Goal: Task Accomplishment & Management: Use online tool/utility

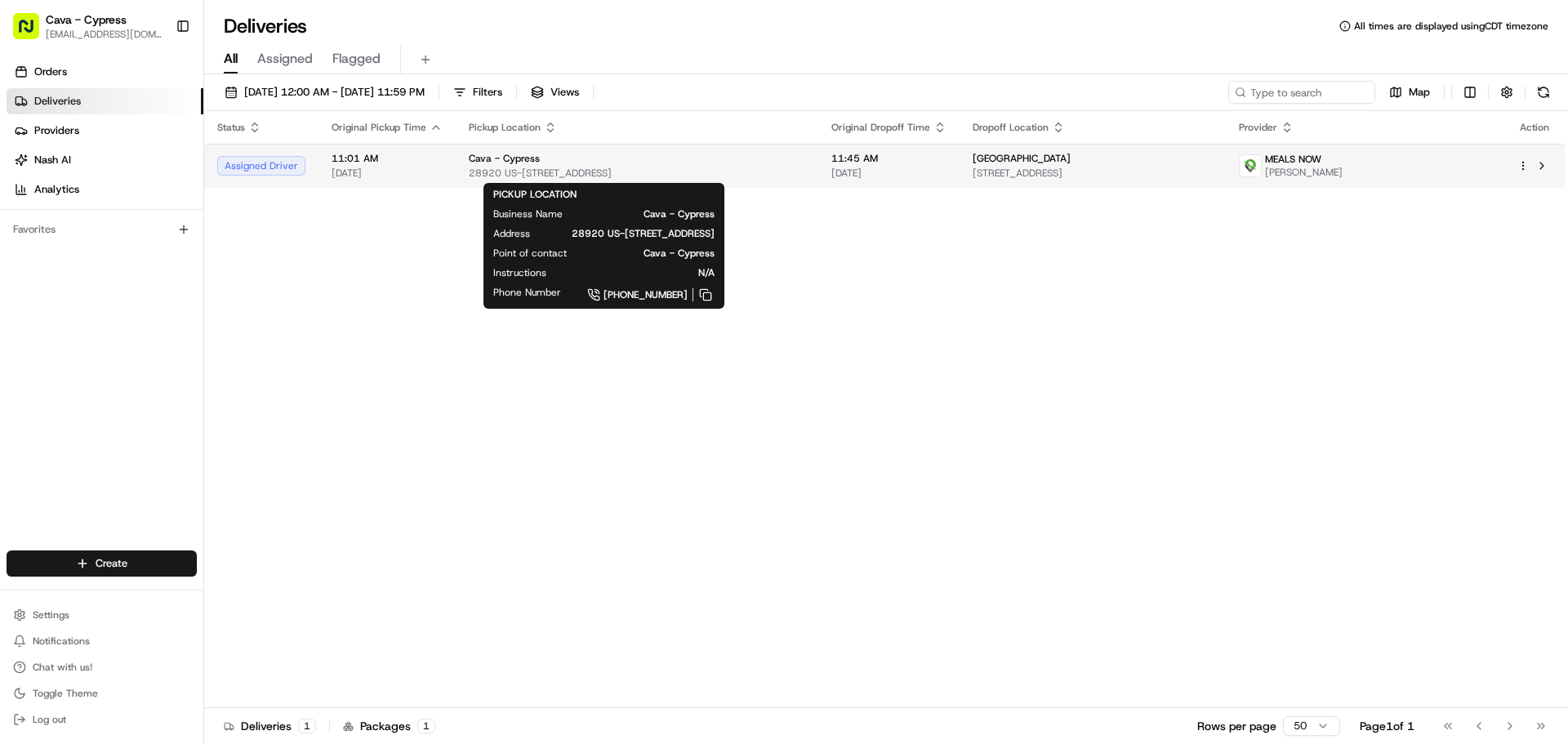
click at [733, 163] on div "Cava - Cypress" at bounding box center [637, 158] width 337 height 13
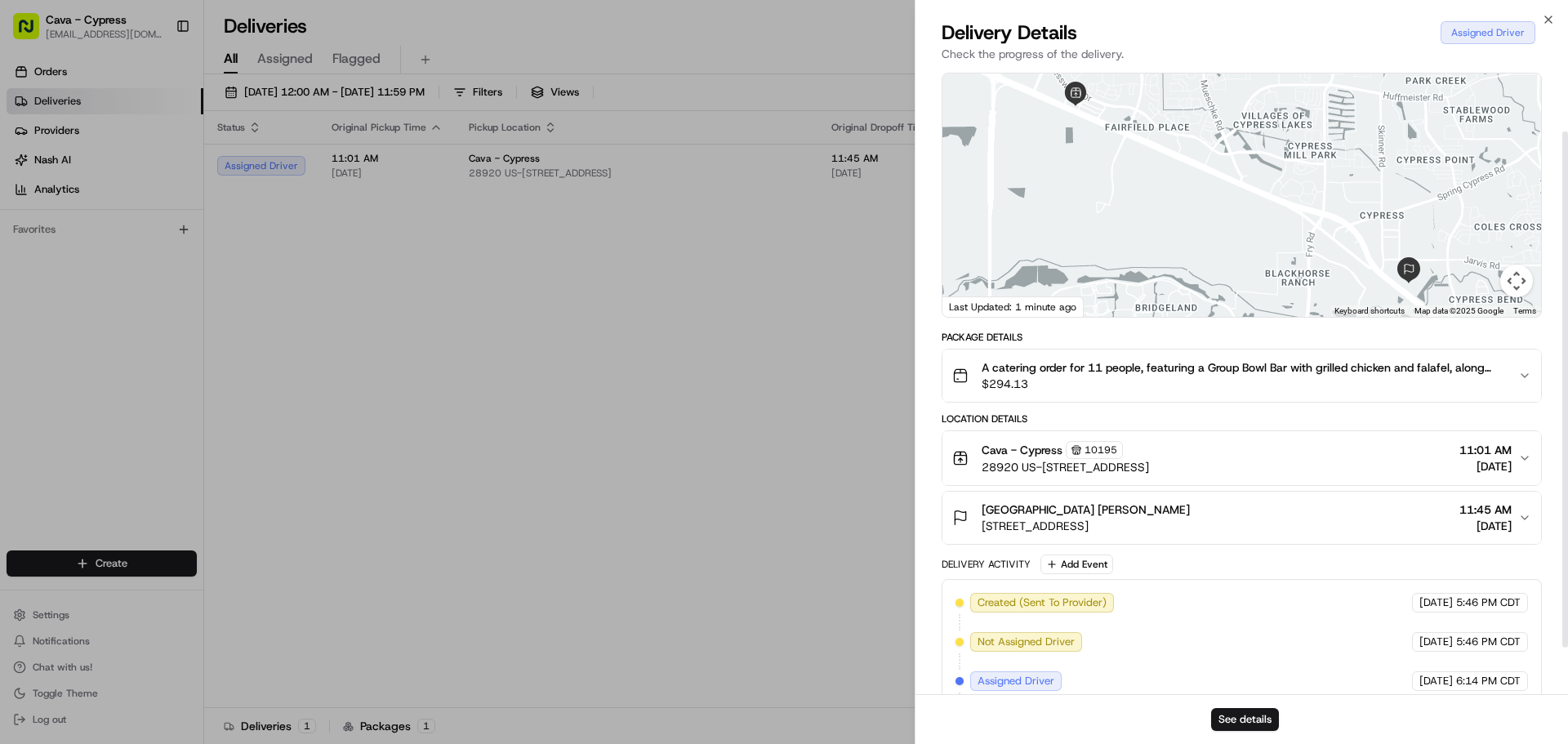
scroll to position [82, 0]
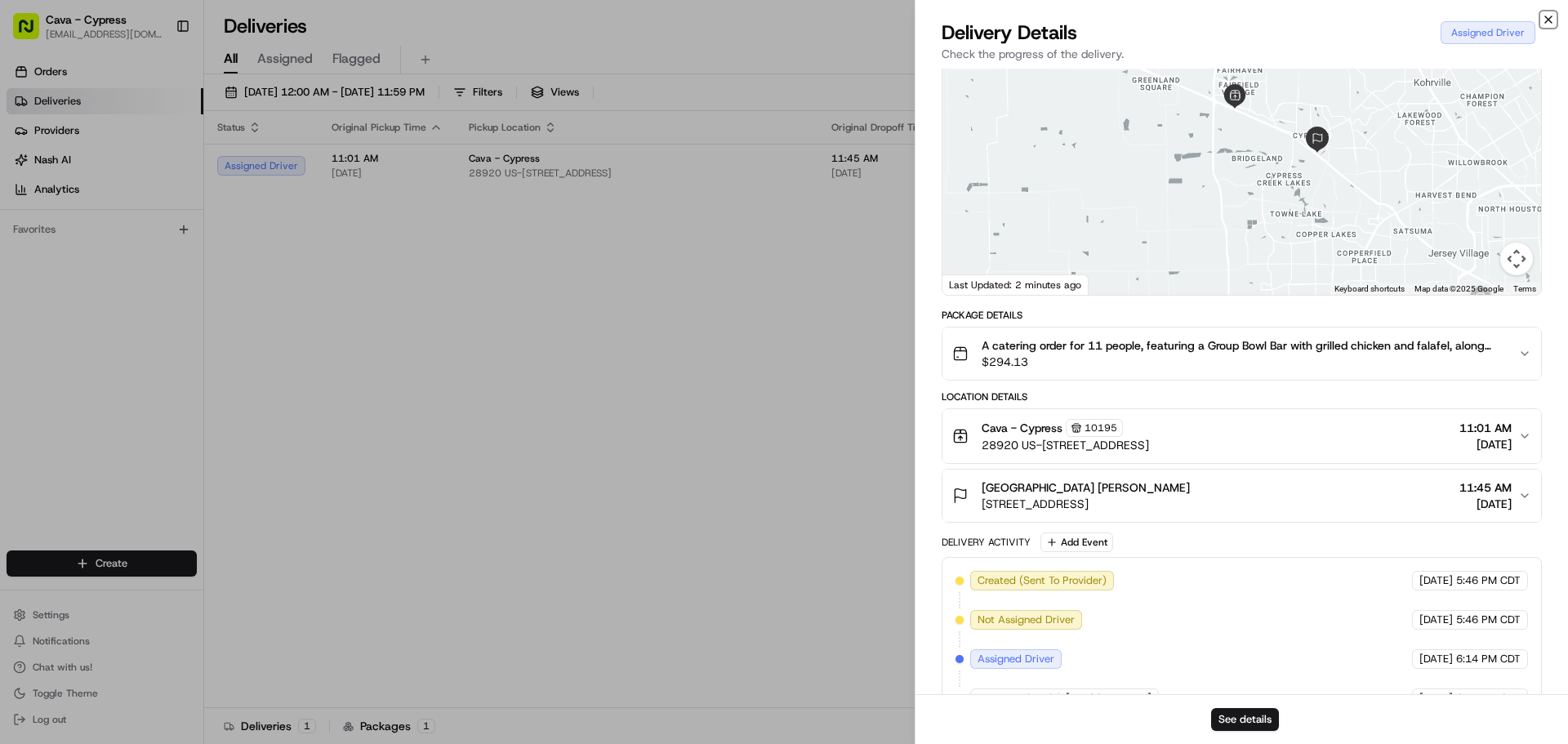
click at [1549, 20] on icon "button" at bounding box center [1549, 19] width 13 height 13
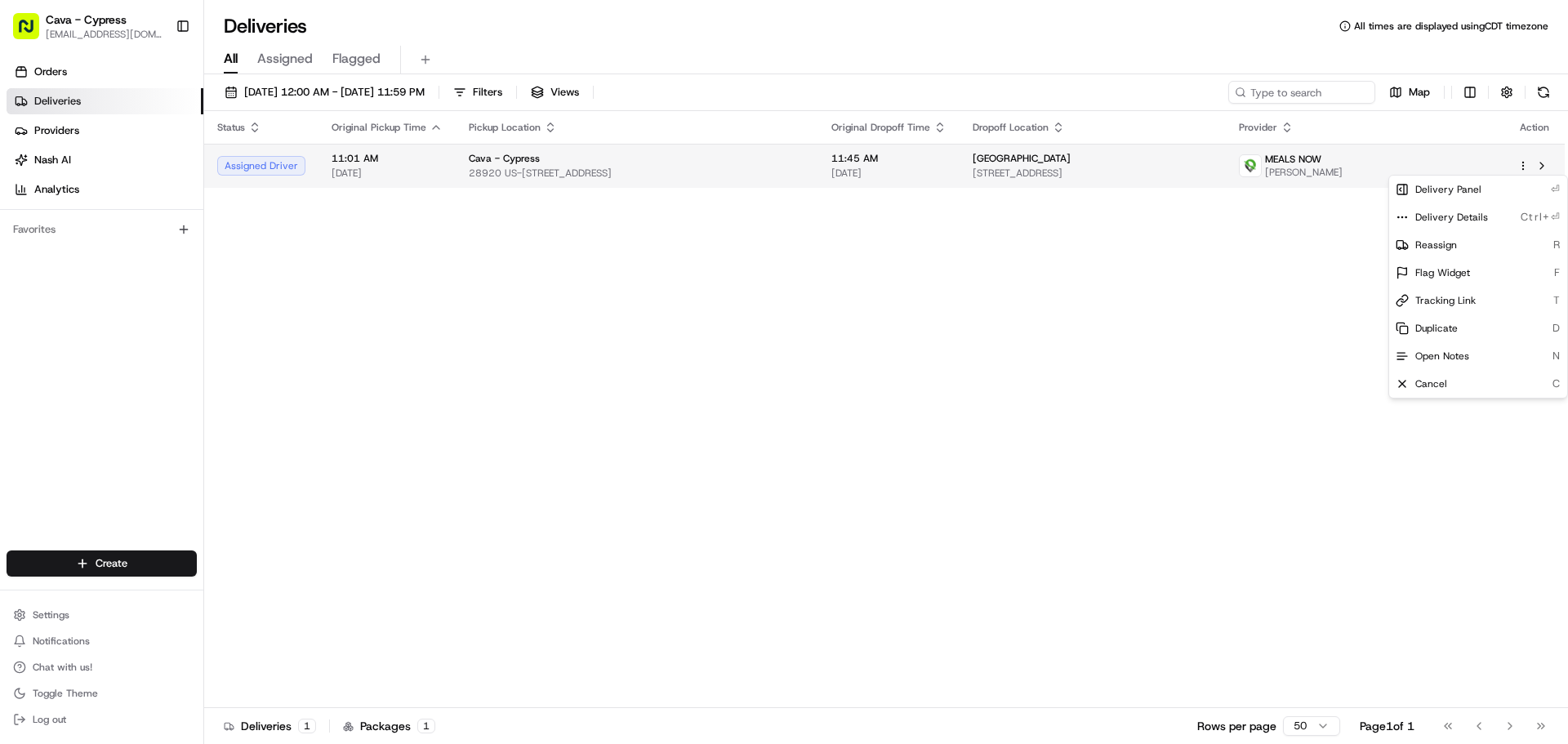
click at [1521, 163] on html "Cava - Cypress [EMAIL_ADDRESS][DOMAIN_NAME] Toggle Sidebar Orders Deliveries Pr…" at bounding box center [784, 372] width 1568 height 744
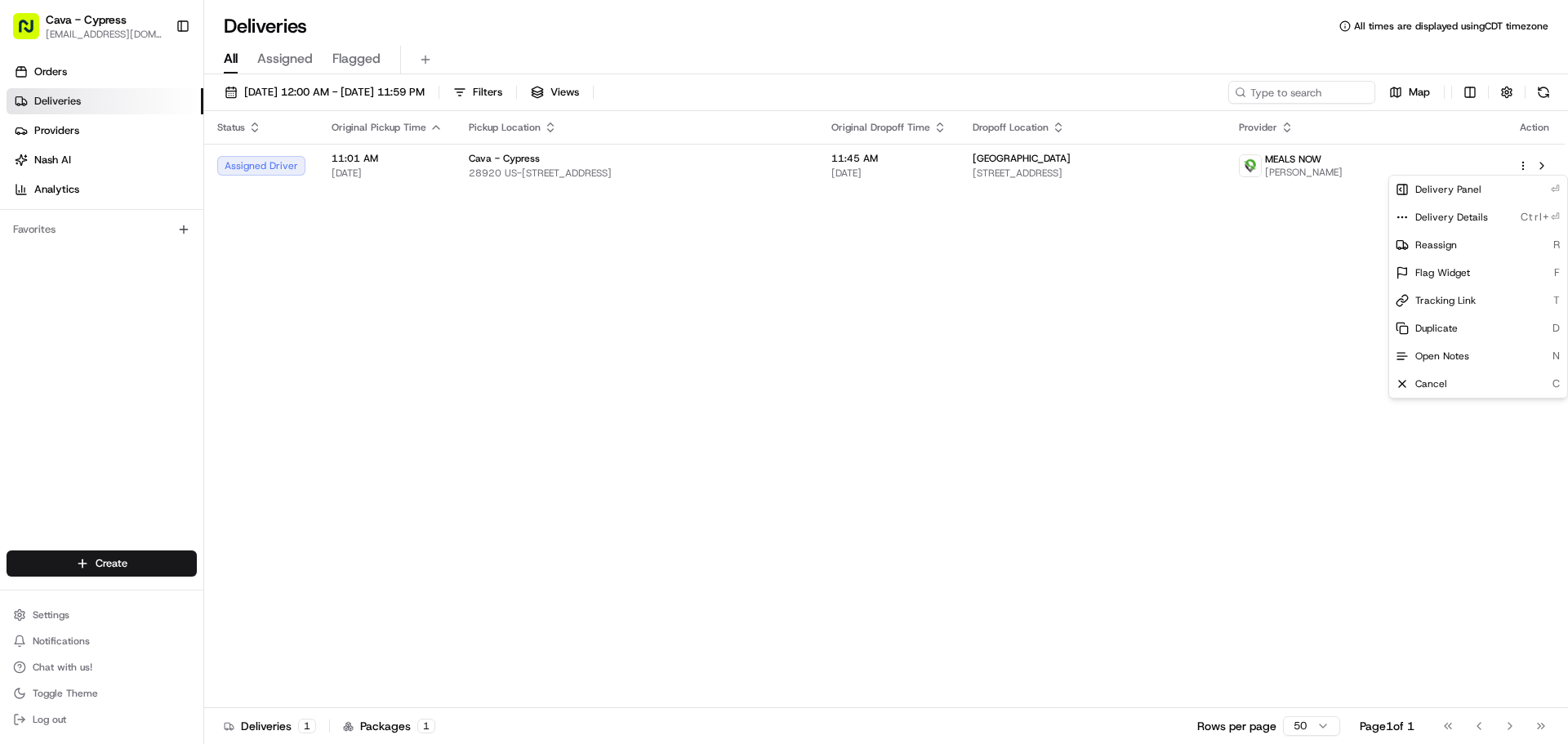
click at [1253, 322] on html "Cava - Cypress [EMAIL_ADDRESS][DOMAIN_NAME] Toggle Sidebar Orders Deliveries Pr…" at bounding box center [784, 372] width 1568 height 744
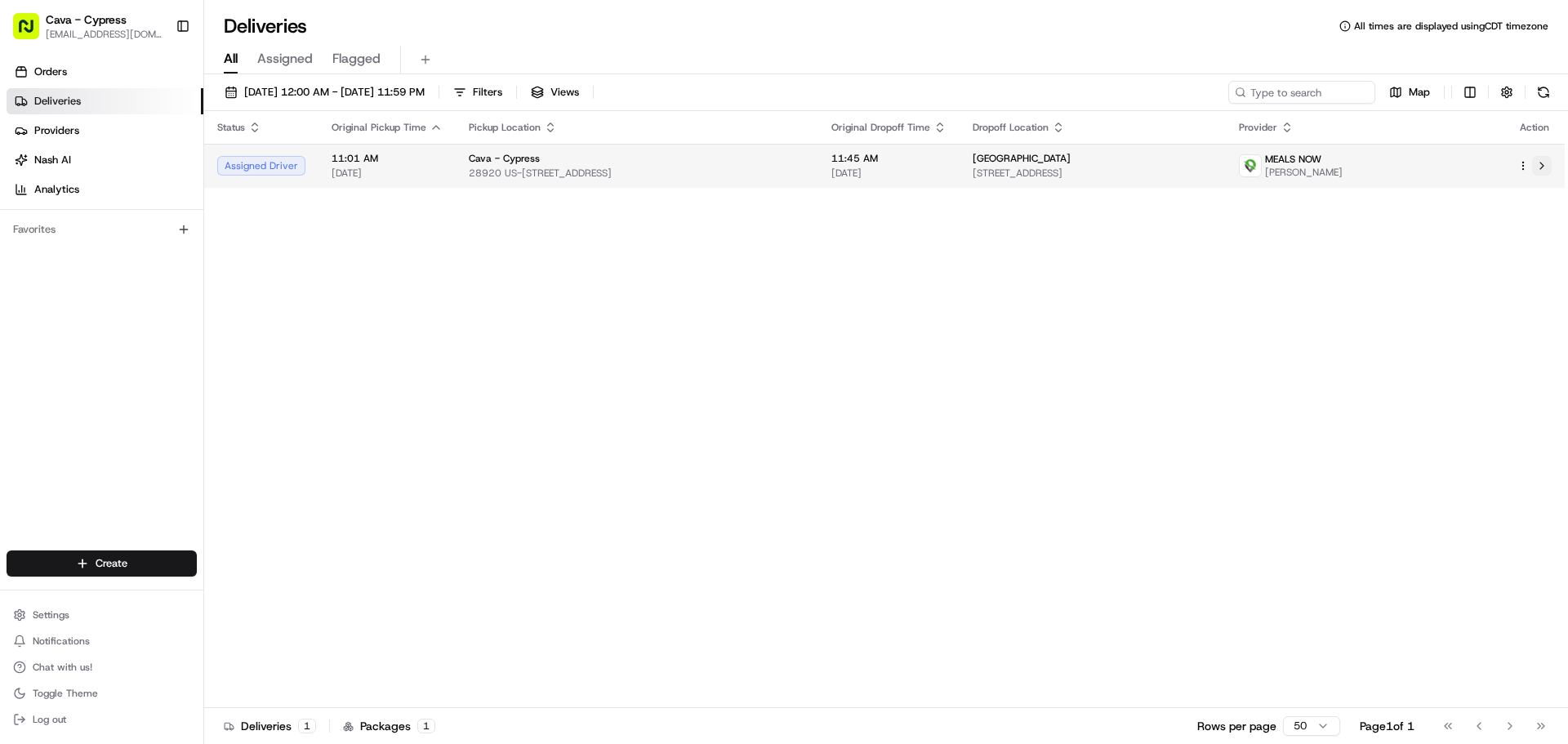
click at [1544, 163] on button at bounding box center [1541, 166] width 19 height 19
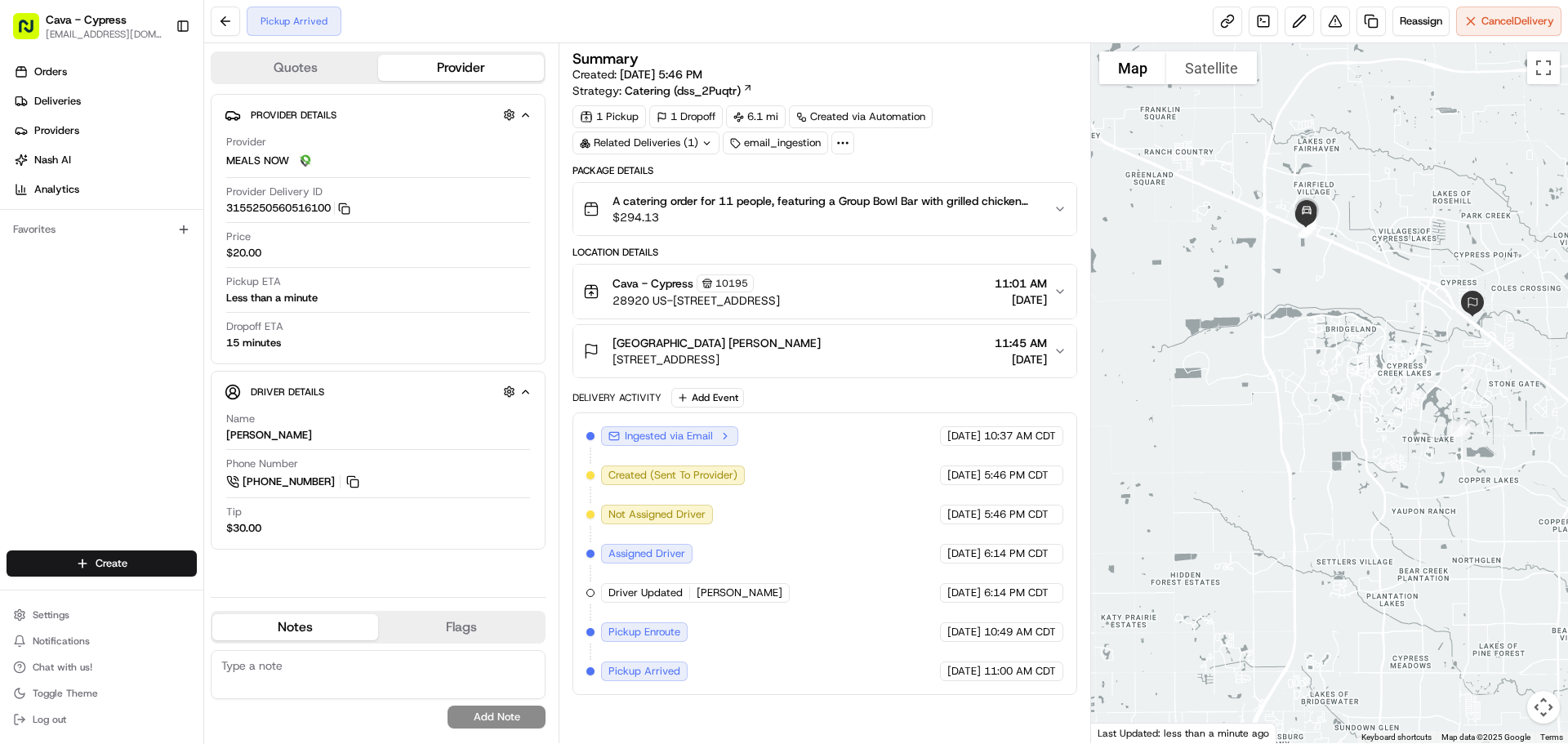
click at [291, 25] on div "Pickup Arrived" at bounding box center [293, 21] width 95 height 29
click at [214, 26] on button at bounding box center [225, 21] width 29 height 29
